Goal: Check status: Check status

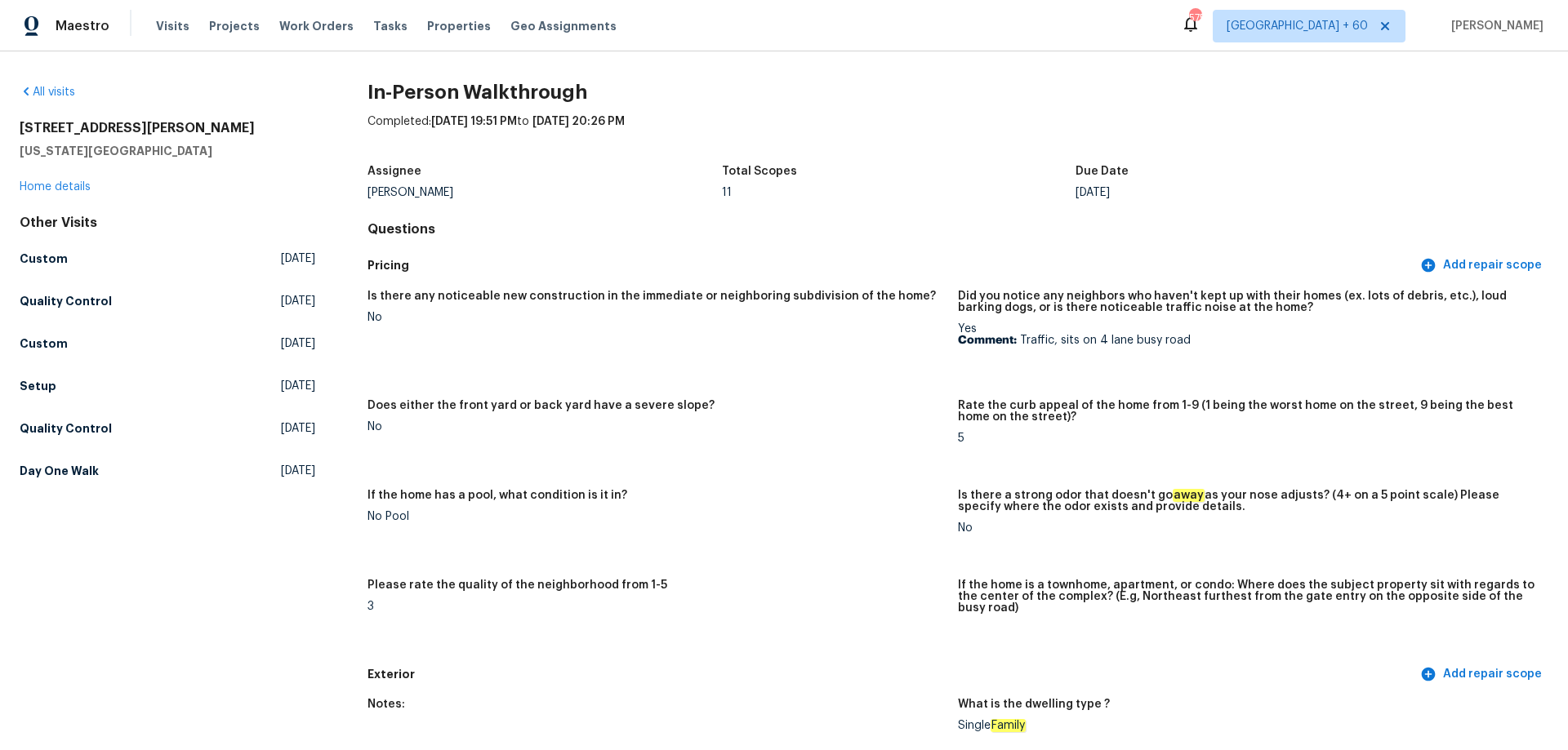
click at [50, 85] on div "All visits" at bounding box center [167, 92] width 296 height 16
click at [50, 90] on link "All visits" at bounding box center [47, 92] width 56 height 11
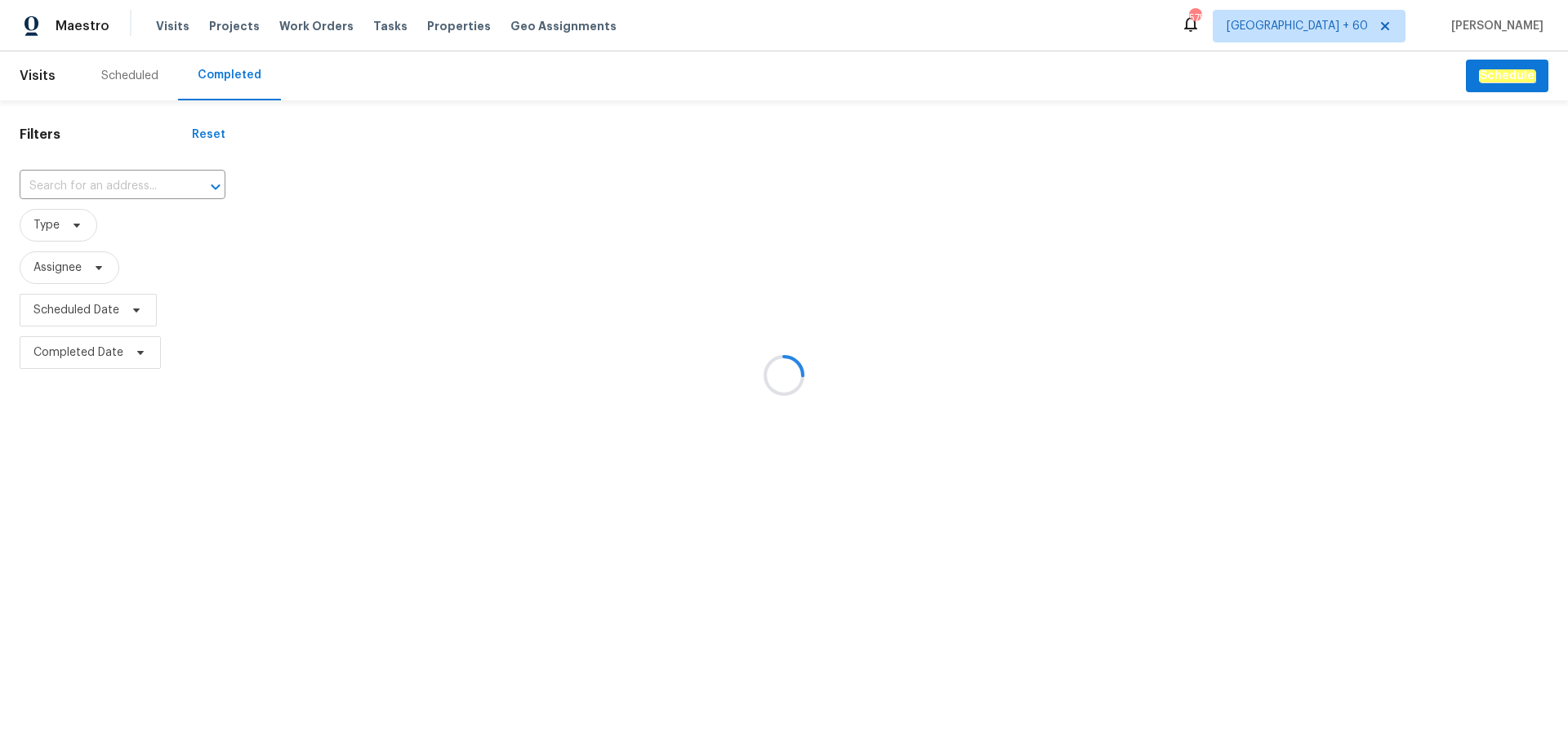
click at [98, 191] on div at bounding box center [784, 375] width 1568 height 750
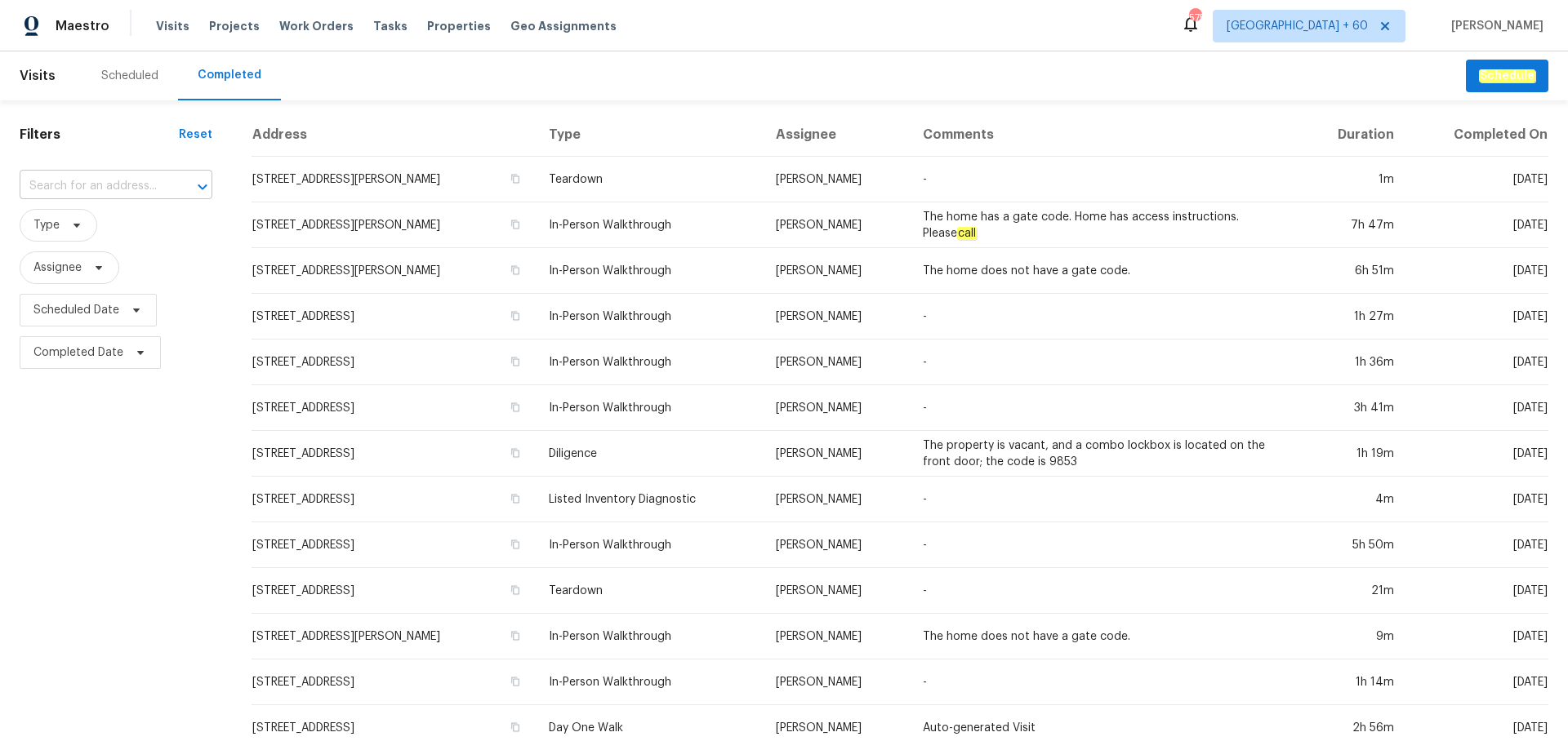
click at [98, 190] on input "text" at bounding box center [93, 187] width 147 height 26
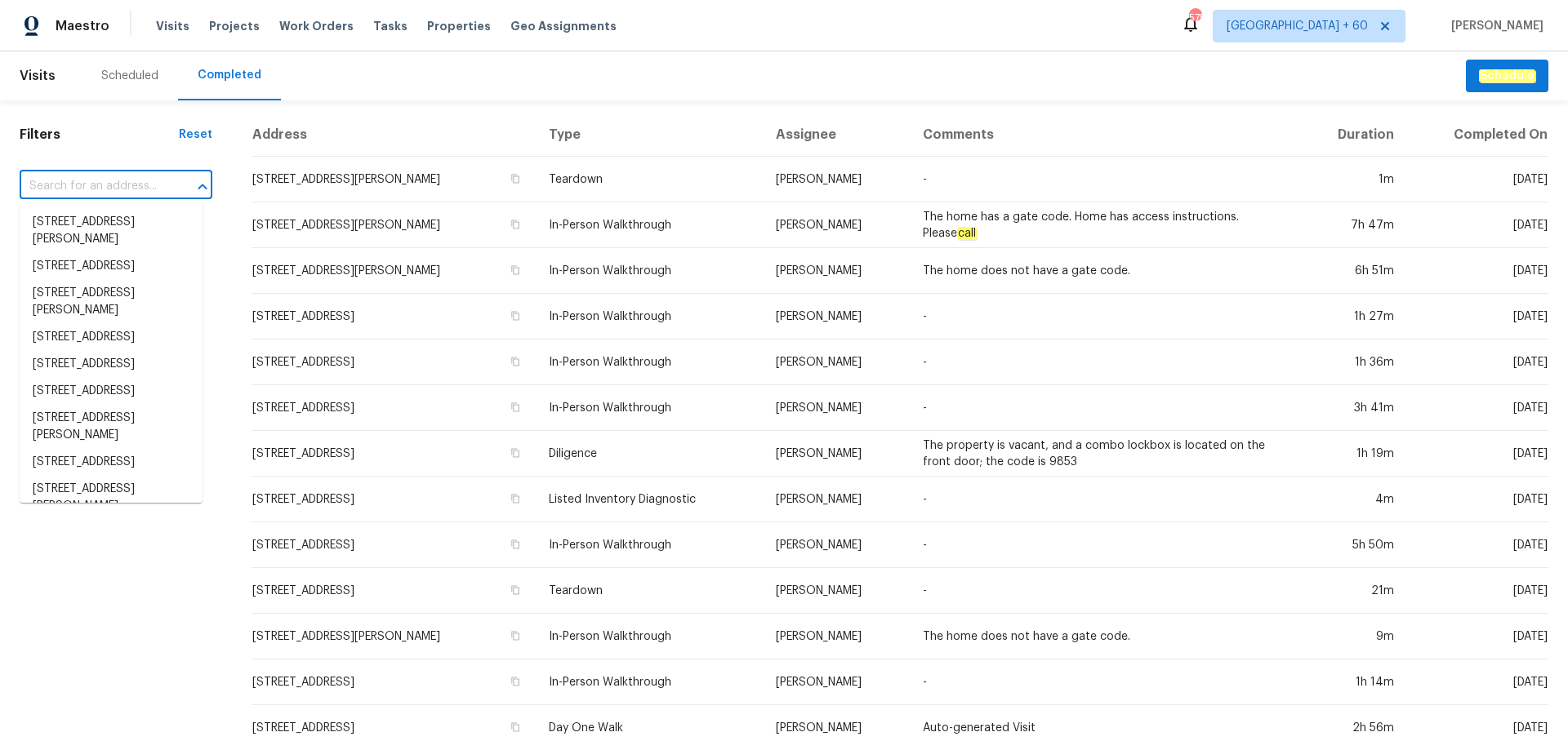
paste input "[STREET_ADDRESS][PERSON_NAME][PERSON_NAME][PERSON_NAME]"
type input "[STREET_ADDRESS][PERSON_NAME][PERSON_NAME][PERSON_NAME]"
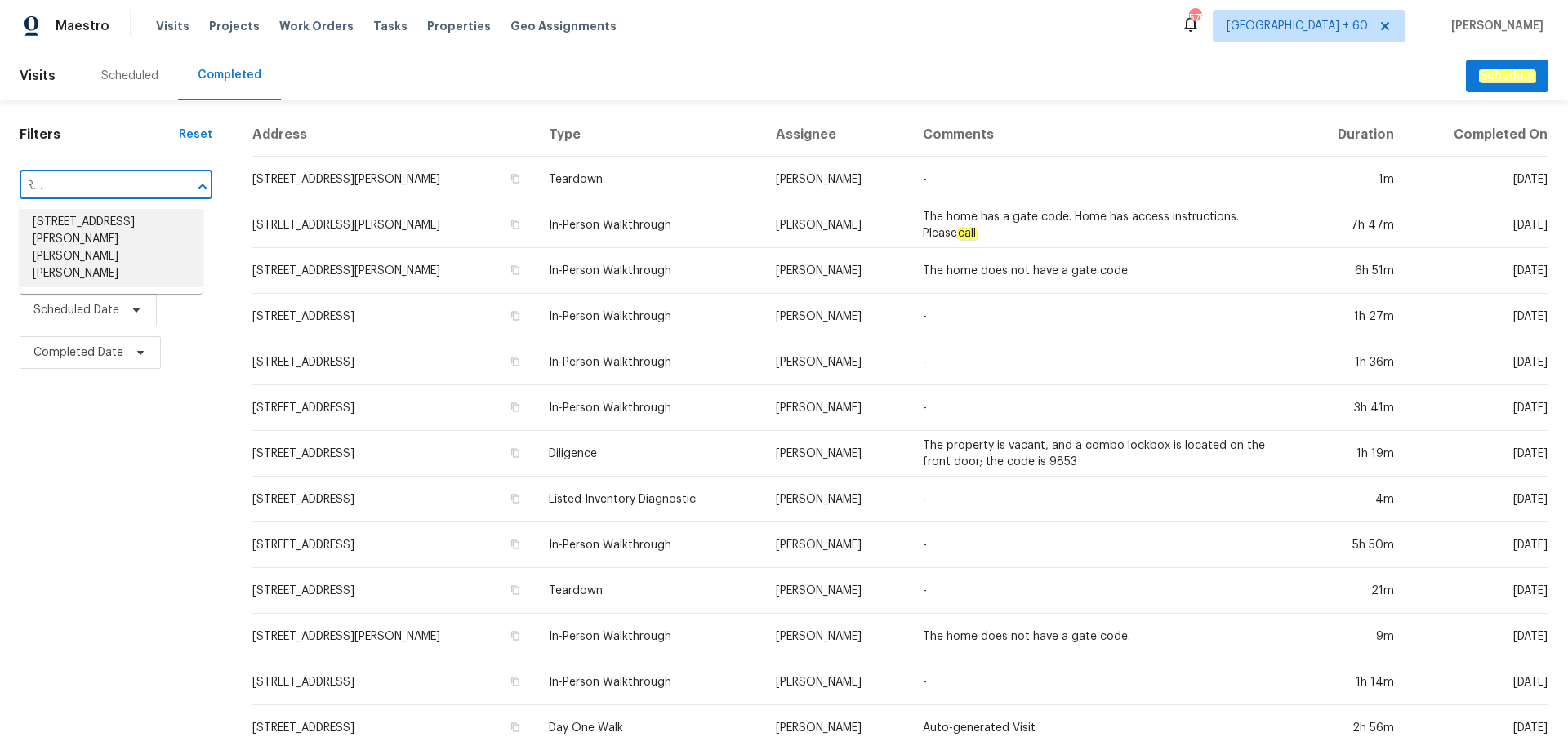
click at [90, 220] on li "[STREET_ADDRESS][PERSON_NAME][PERSON_NAME][PERSON_NAME]" at bounding box center [111, 248] width 183 height 79
